Goal: Task Accomplishment & Management: Complete application form

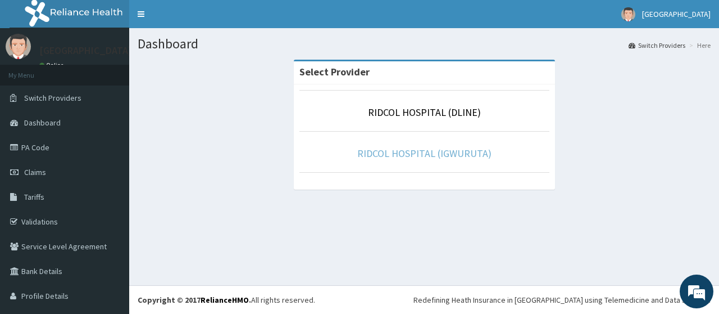
click at [394, 158] on link "RIDCOL HOSPITAL (IGWURUTA)" at bounding box center [424, 153] width 134 height 13
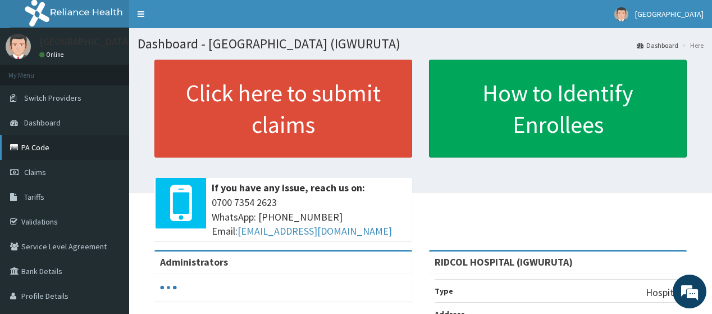
click at [25, 151] on link "PA Code" at bounding box center [64, 147] width 129 height 25
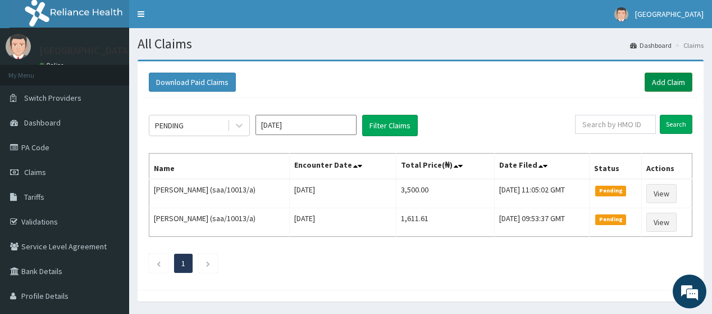
click at [665, 84] on link "Add Claim" at bounding box center [669, 81] width 48 height 19
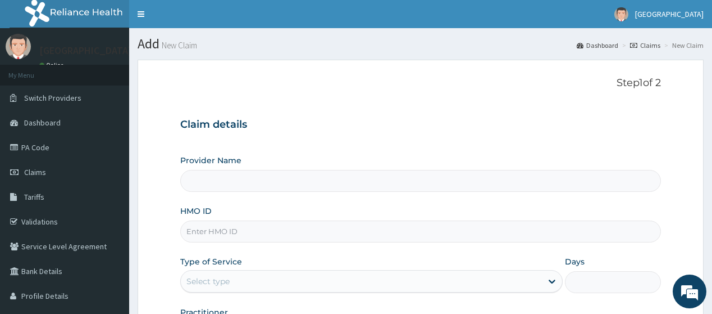
click at [222, 239] on input "HMO ID" at bounding box center [420, 231] width 480 height 22
type input "RIDCOL HOSPITAL (IGWURUTA)"
paste input "UIT/10076/A"
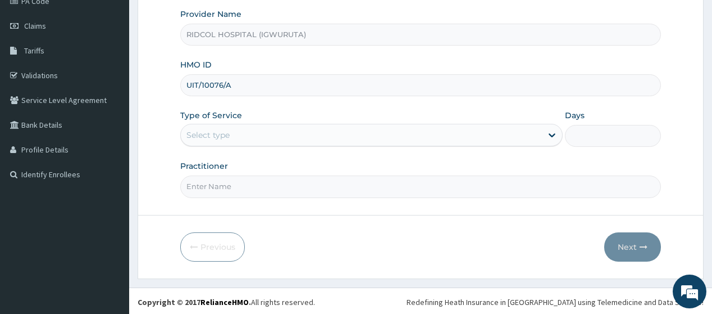
type input "UIT/10076/A"
click at [265, 134] on div "Select type" at bounding box center [361, 135] width 361 height 18
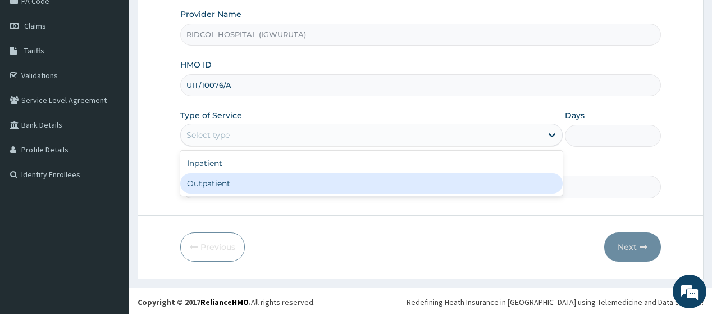
click at [261, 187] on div "Outpatient" at bounding box center [371, 183] width 383 height 20
type input "1"
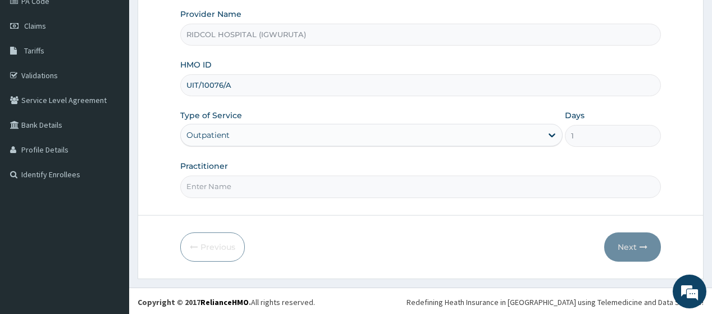
click at [233, 189] on input "Practitioner" at bounding box center [420, 186] width 480 height 22
type input "DR HAMMED"
click at [618, 247] on button "Next" at bounding box center [633, 246] width 57 height 29
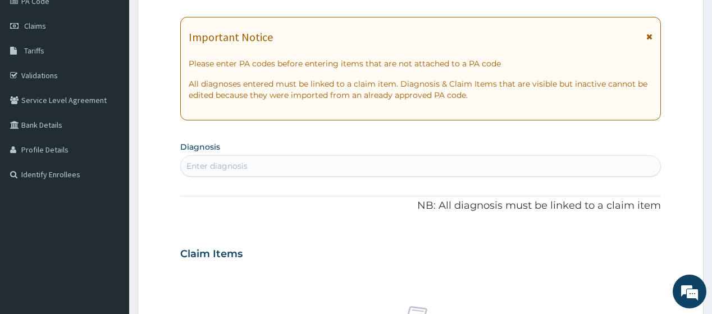
scroll to position [0, 0]
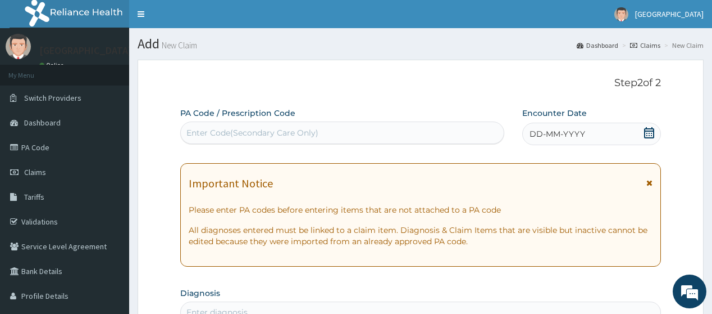
click at [323, 133] on div "Enter Code(Secondary Care Only)" at bounding box center [342, 133] width 323 height 18
paste input "PA/625ABE"
type input "PA/625ABE"
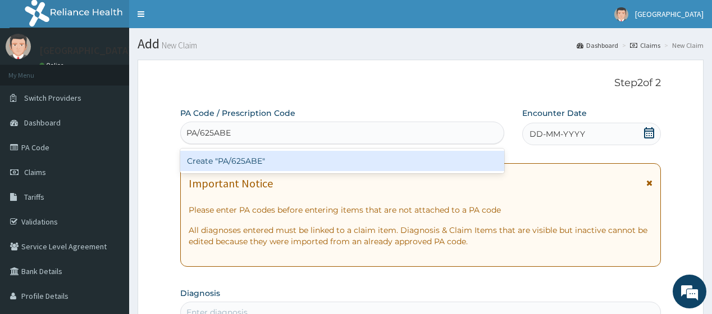
click at [207, 169] on div "Create "PA/625ABE"" at bounding box center [342, 161] width 324 height 20
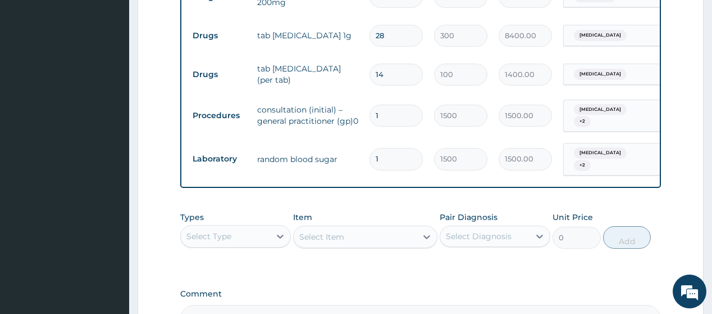
scroll to position [689, 0]
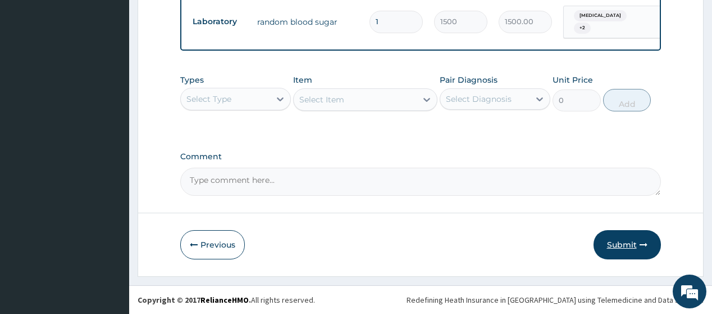
click at [629, 235] on button "Submit" at bounding box center [627, 244] width 67 height 29
